Goal: Navigation & Orientation: Find specific page/section

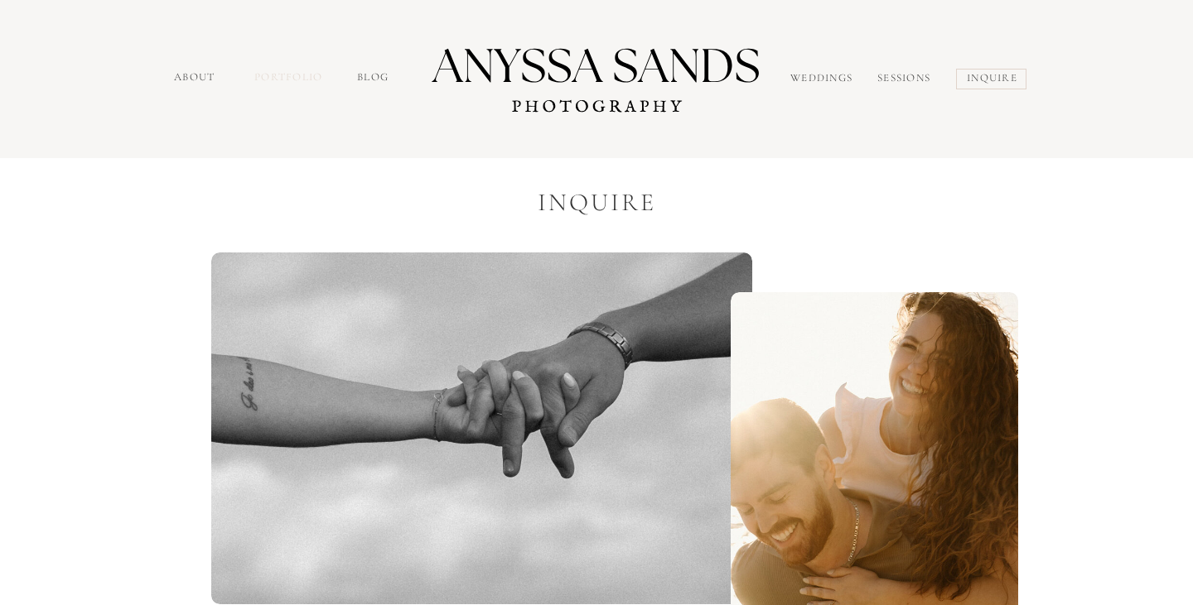
click at [287, 78] on nav "portfolio" at bounding box center [289, 79] width 71 height 19
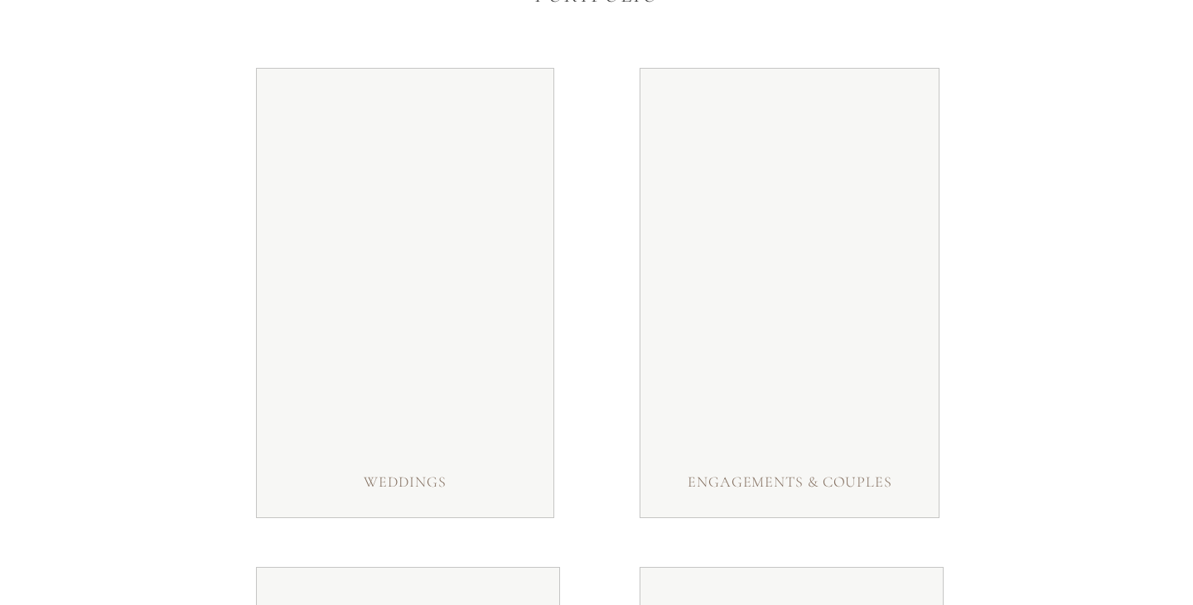
scroll to position [235, 0]
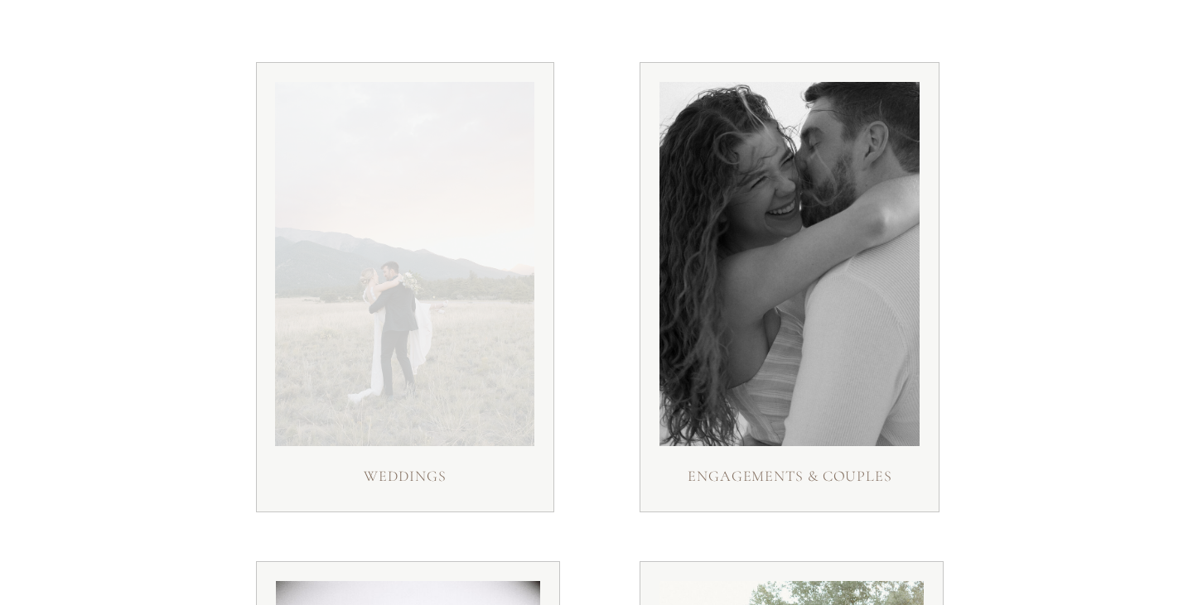
click at [461, 331] on div at bounding box center [404, 264] width 259 height 364
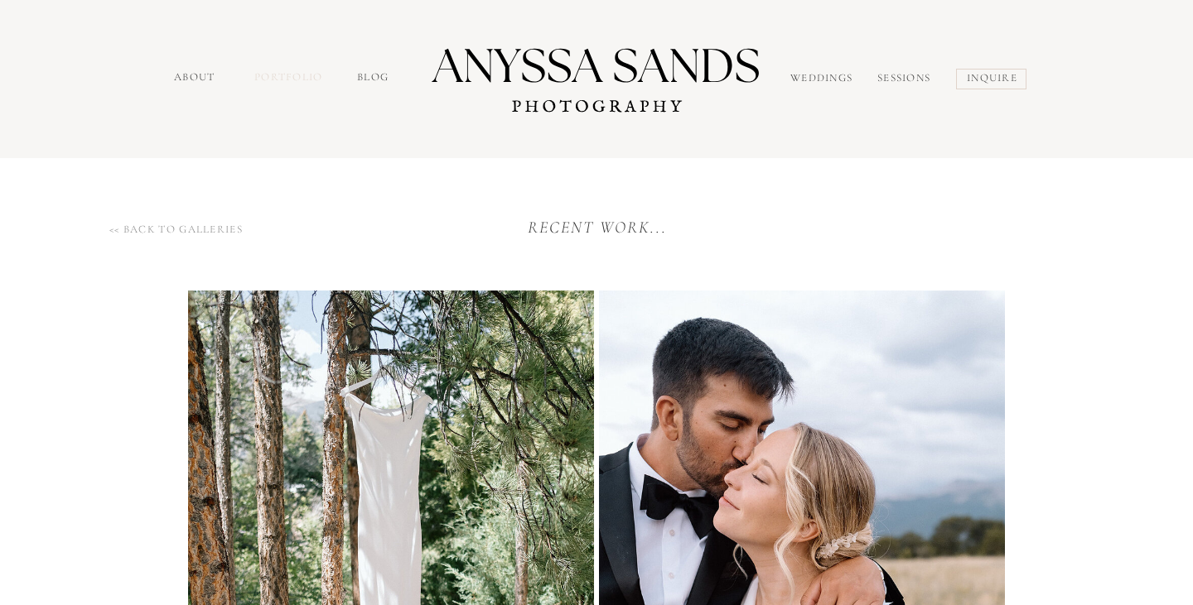
click at [290, 74] on nav "portfolio" at bounding box center [289, 79] width 71 height 19
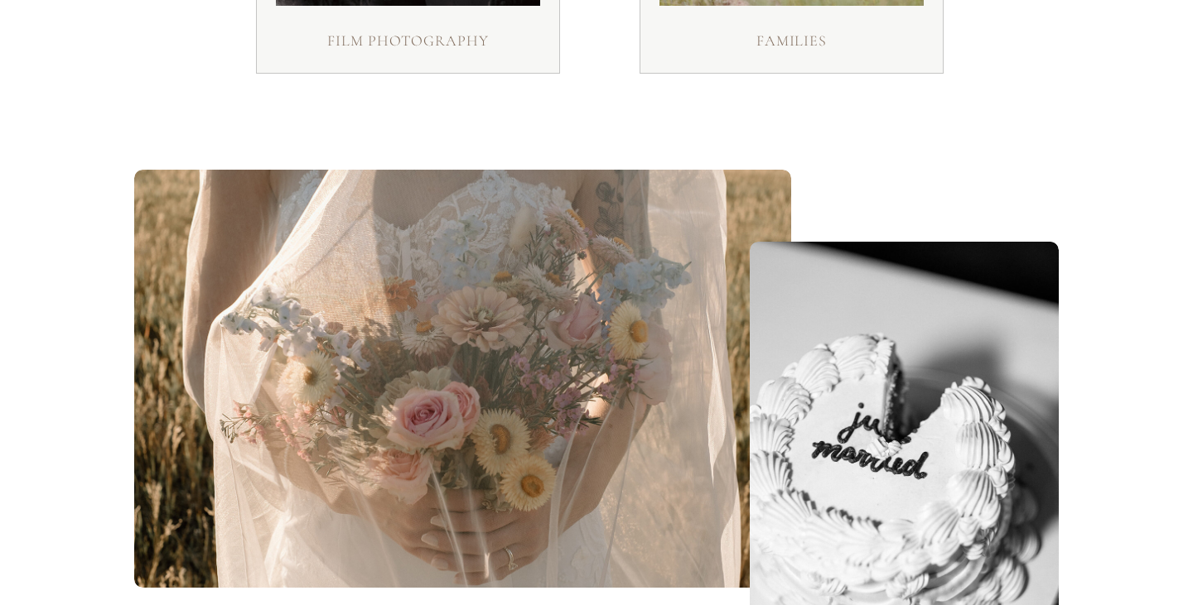
scroll to position [1179, 0]
